Goal: Find specific page/section: Find specific page/section

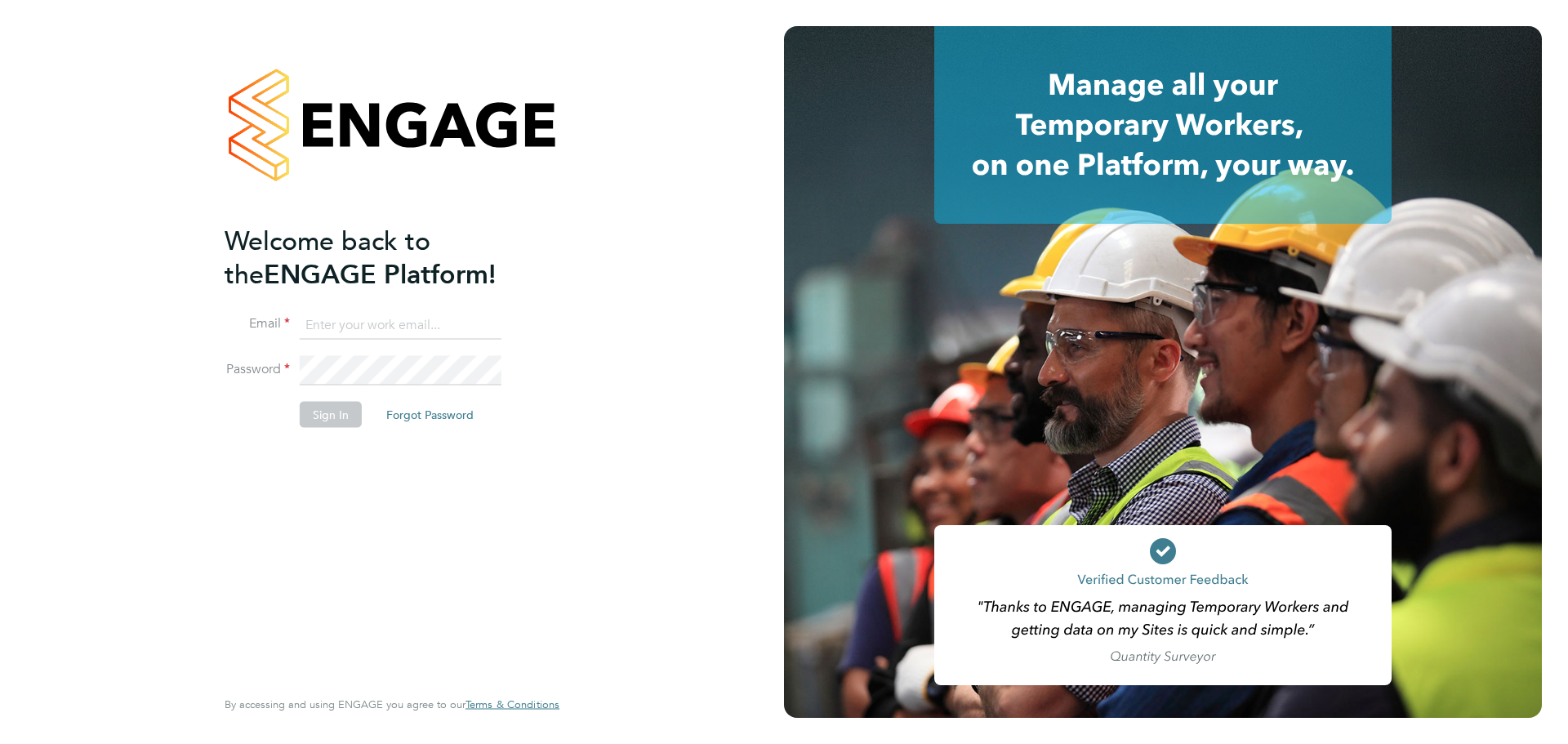
type input "mark@xede.co.uk"
click at [325, 415] on button "Sign In" at bounding box center [330, 414] width 62 height 26
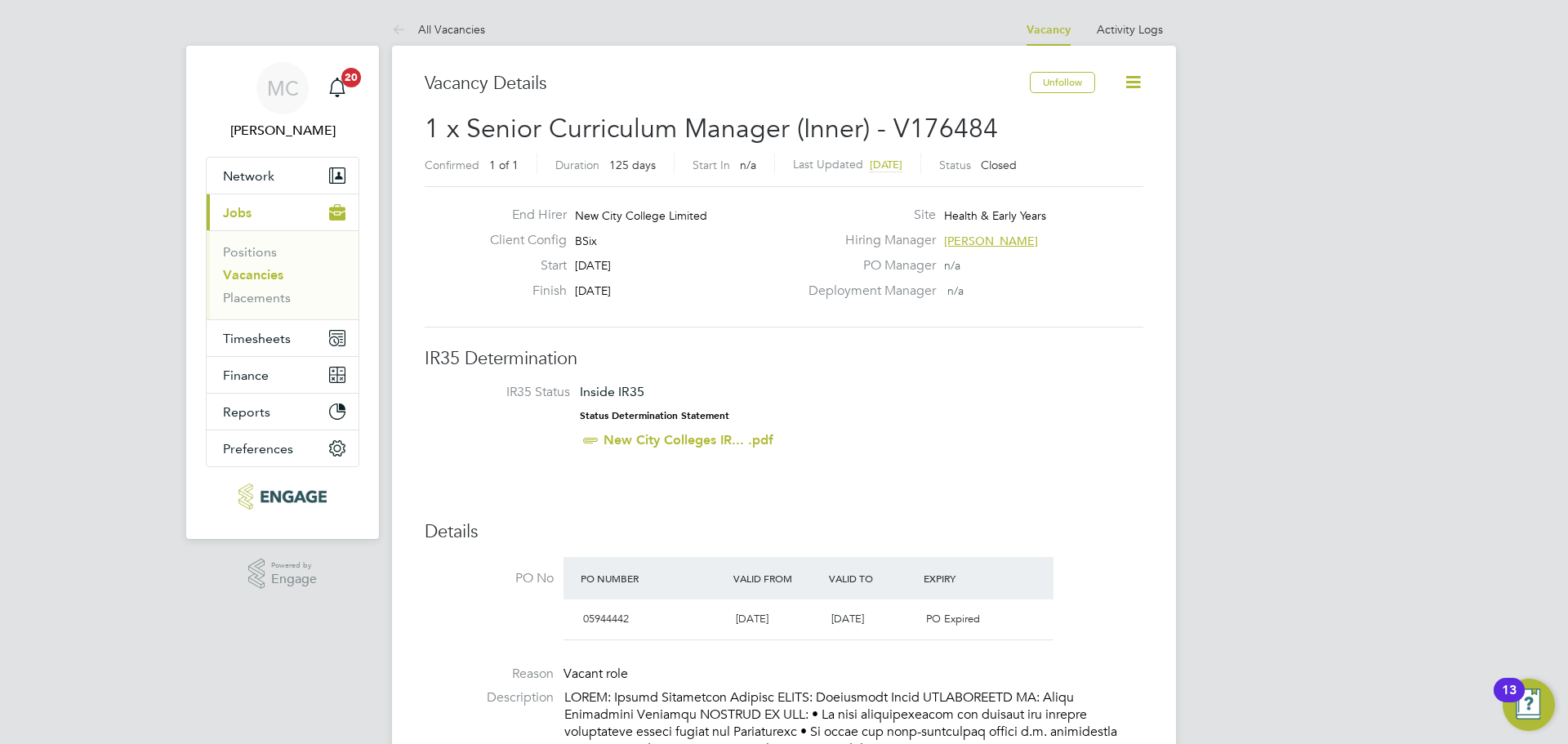
click at [262, 276] on link "Vacancies" at bounding box center [253, 275] width 61 height 15
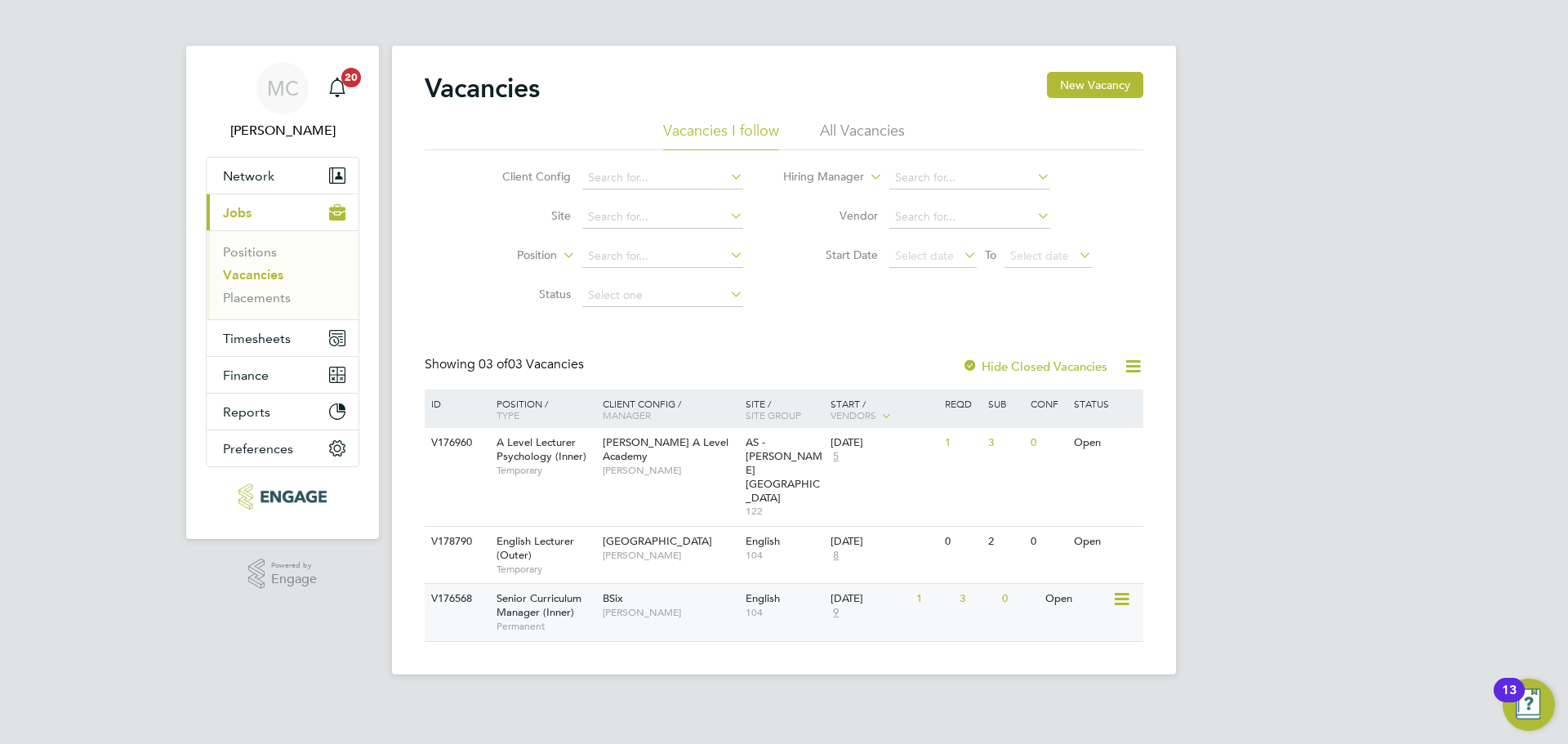
click at [714, 606] on span "[PERSON_NAME]" at bounding box center [670, 613] width 135 height 13
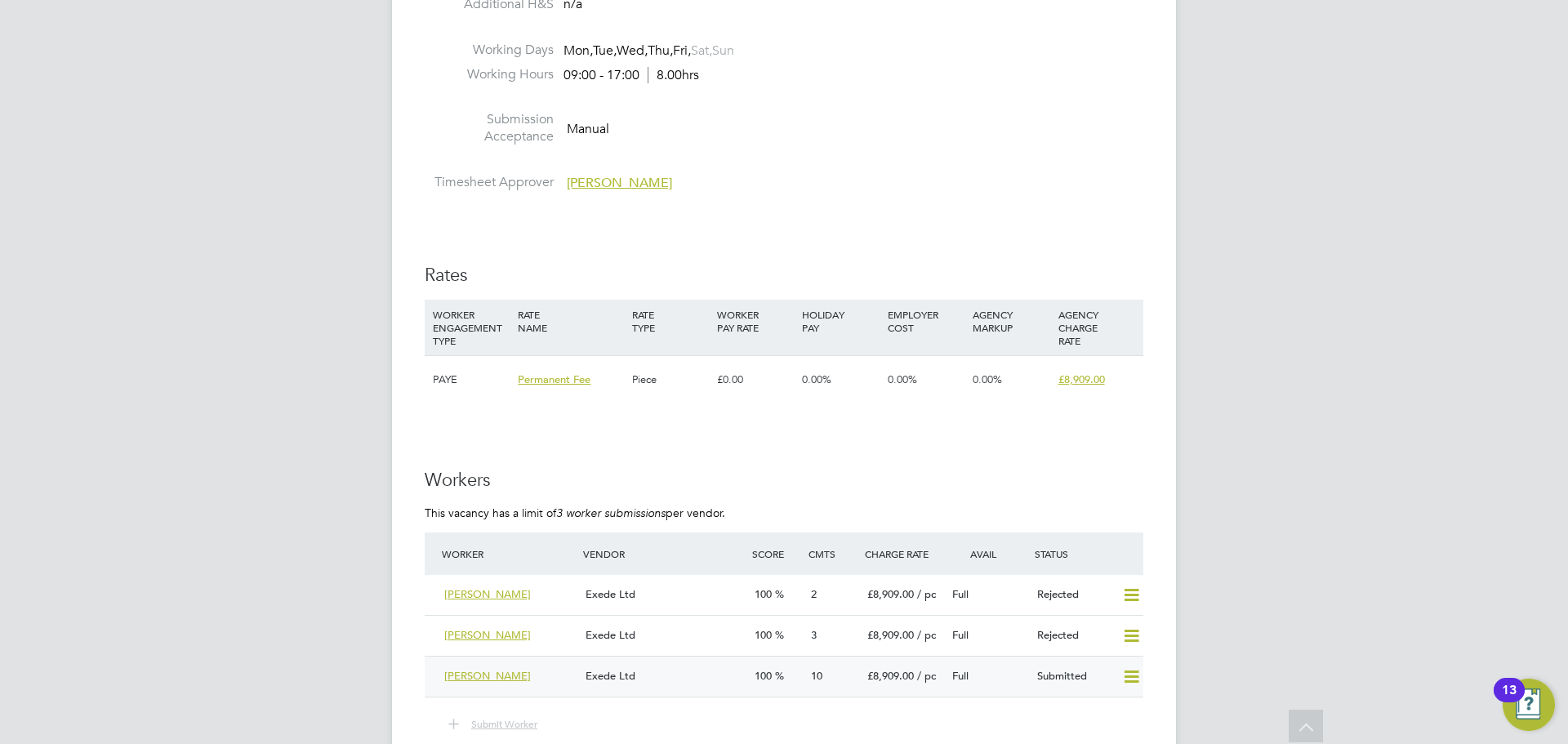
click at [699, 663] on div "Exede Ltd" at bounding box center [663, 676] width 169 height 27
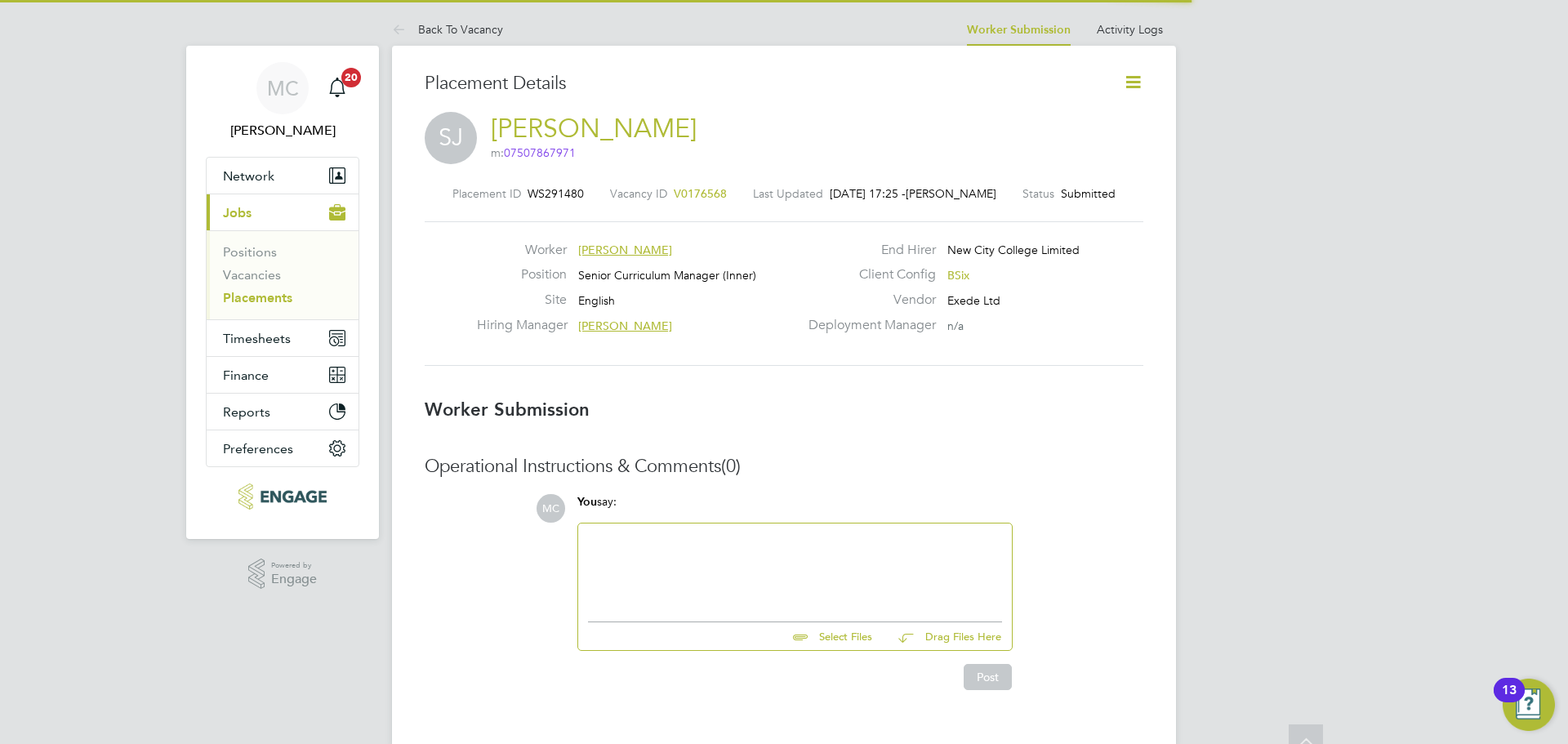
scroll to position [9, 9]
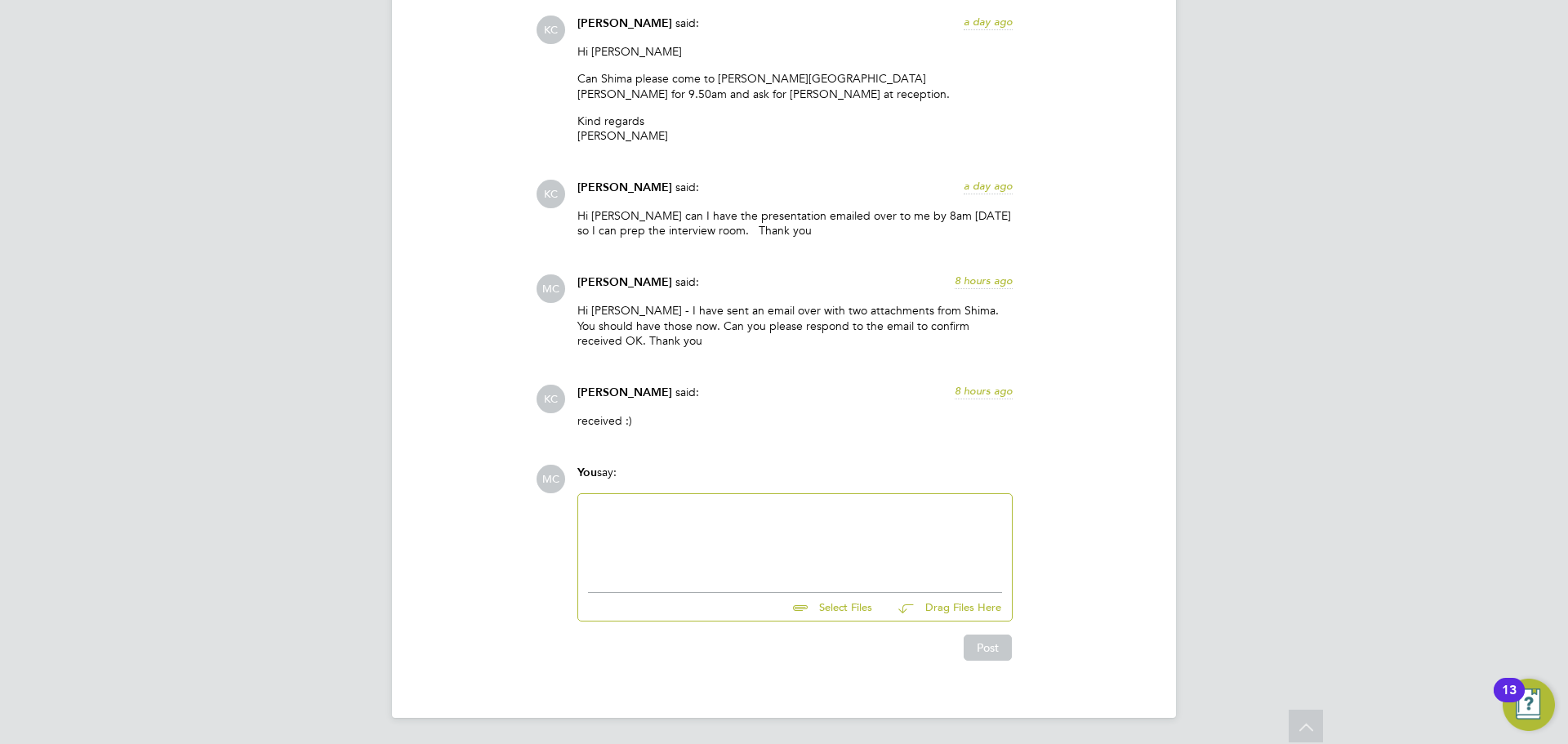
click at [758, 576] on div at bounding box center [795, 538] width 434 height 89
click at [734, 545] on div at bounding box center [794, 538] width 414 height 70
